Goal: Information Seeking & Learning: Check status

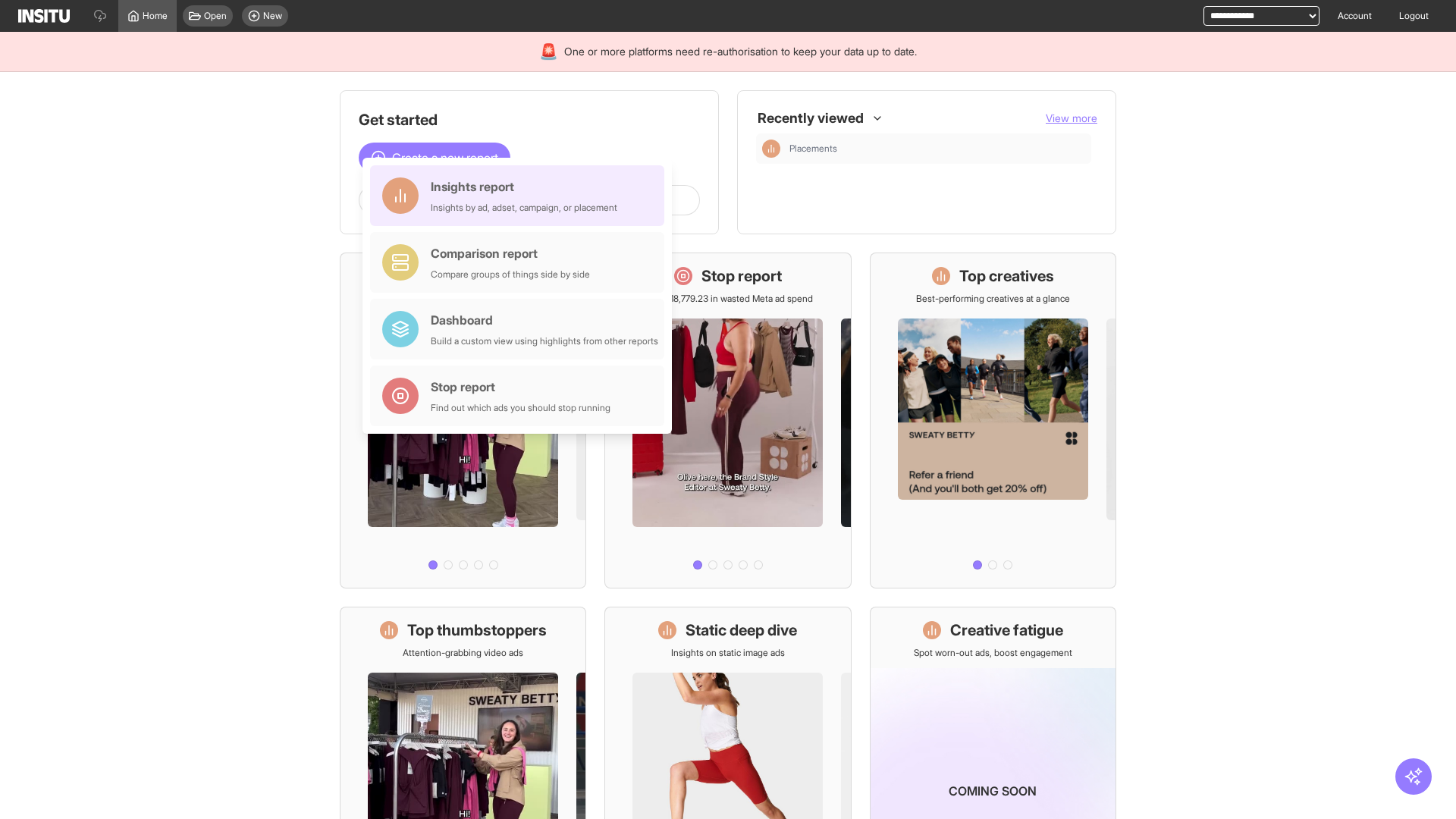
click at [521, 195] on div "Insights report Insights by ad, adset, campaign, or placement" at bounding box center [524, 195] width 187 height 36
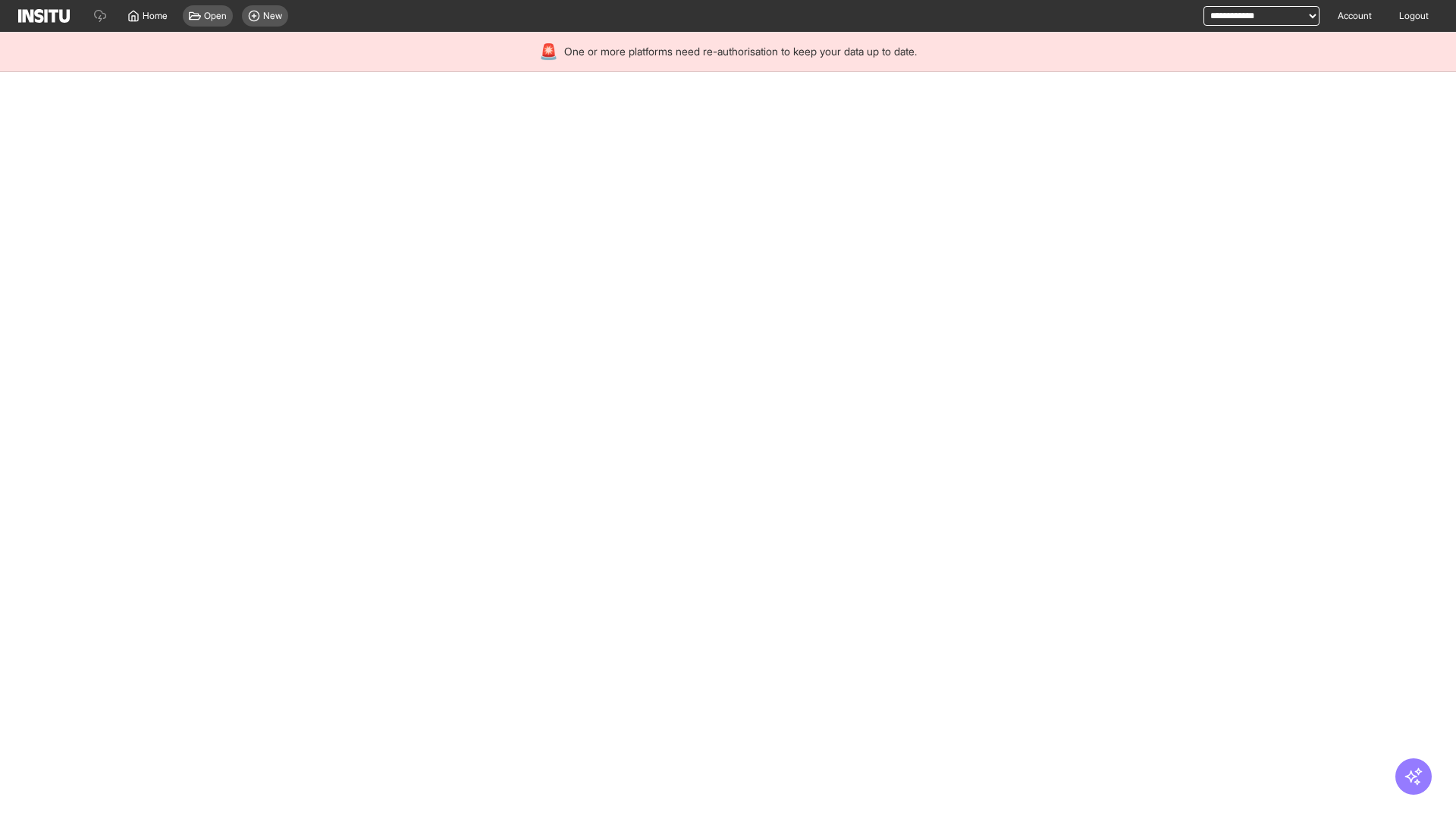
select select "**"
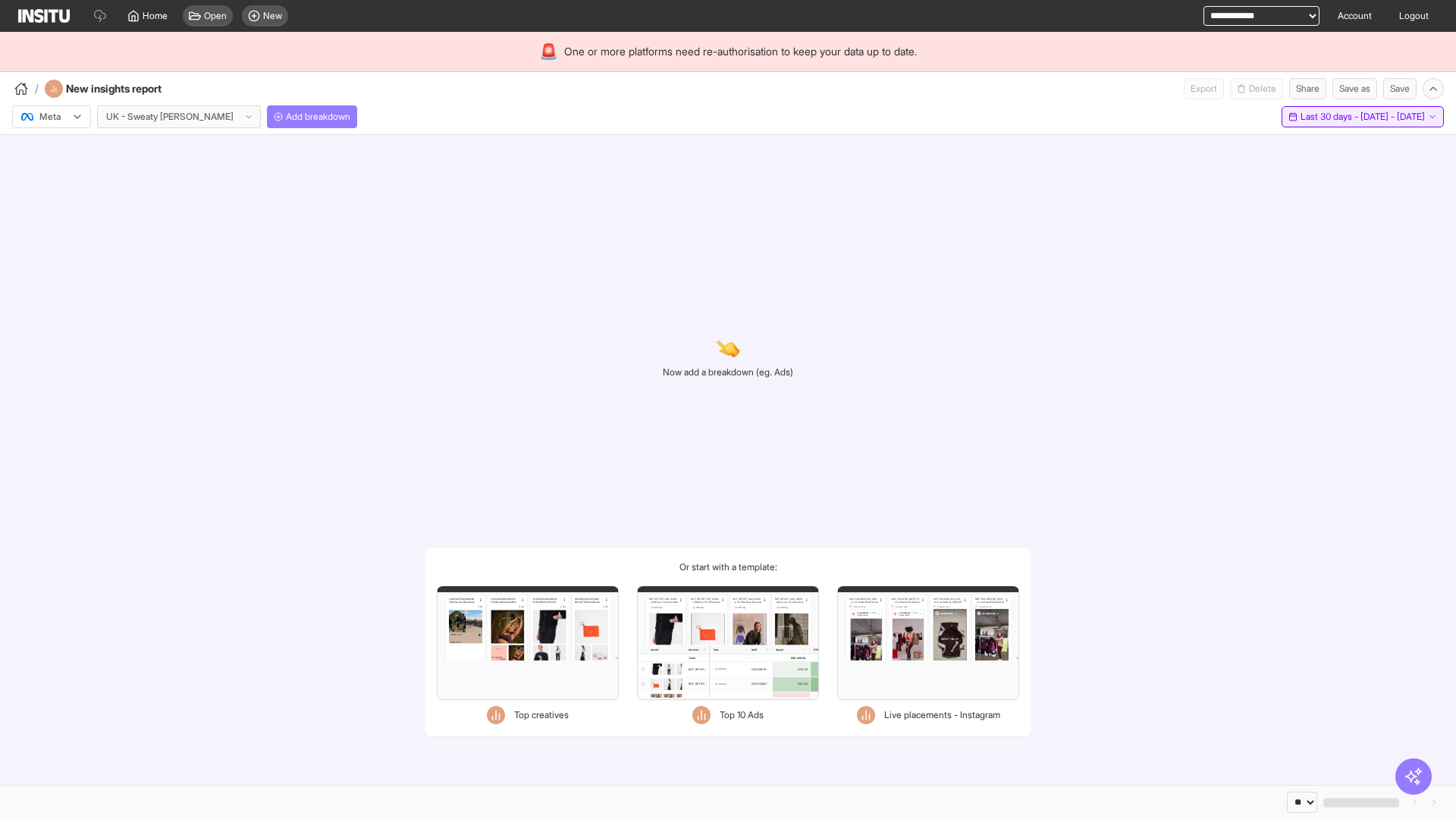
click at [1332, 117] on span "Last 30 days - [DATE] - [DATE]" at bounding box center [1362, 117] width 124 height 12
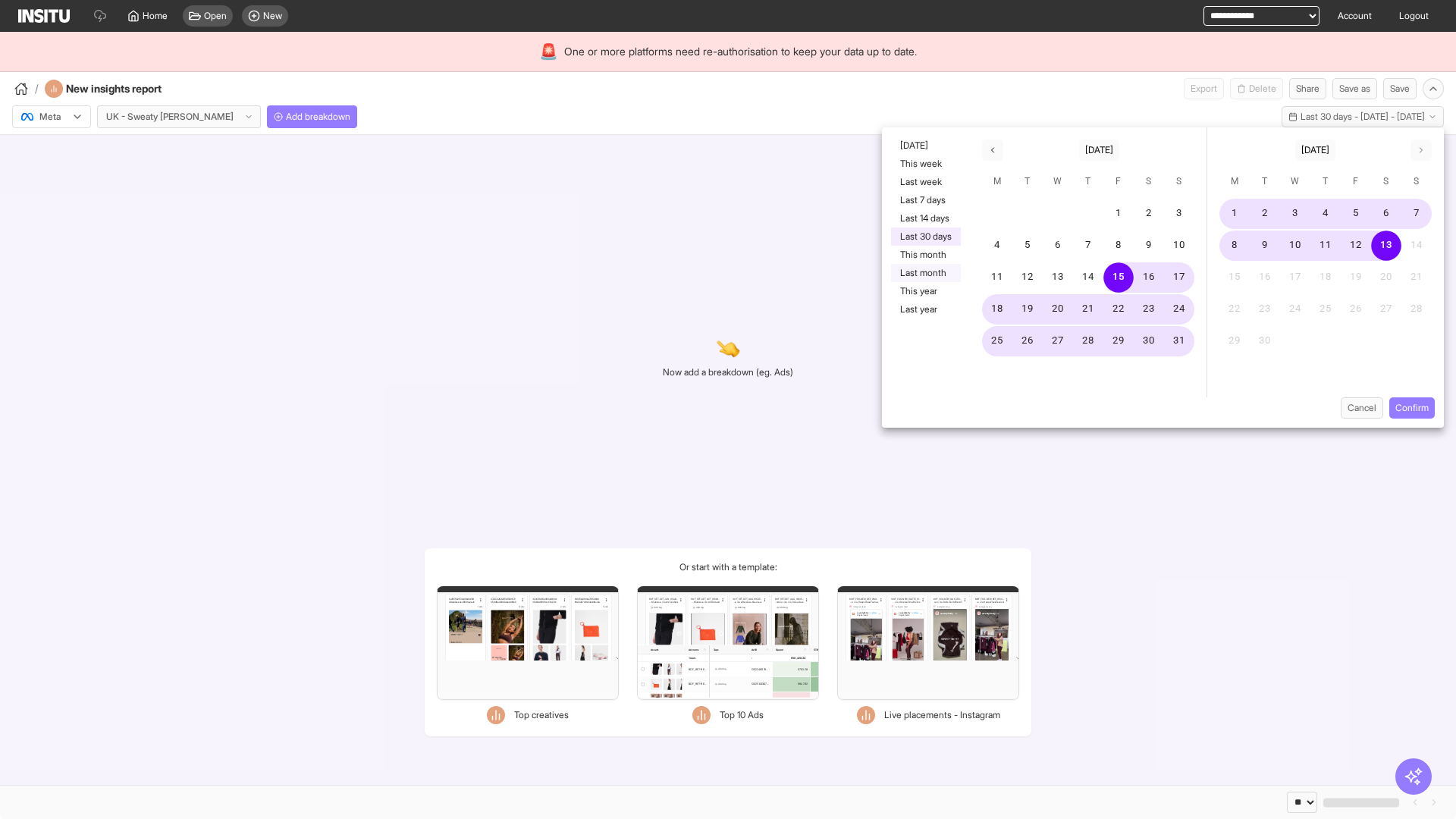
click at [924, 273] on button "Last month" at bounding box center [926, 272] width 70 height 18
